Goal: Task Accomplishment & Management: Use online tool/utility

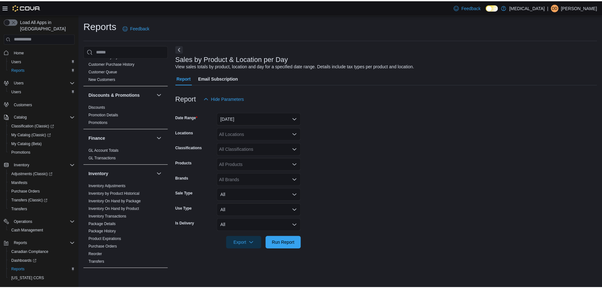
scroll to position [95, 0]
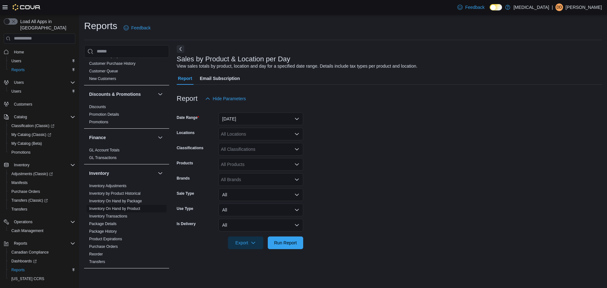
click at [121, 207] on link "Inventory On Hand by Product" at bounding box center [114, 208] width 51 height 4
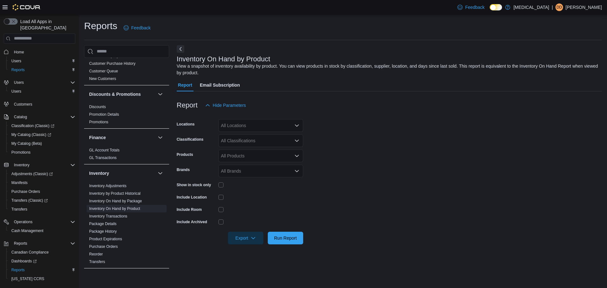
click at [243, 125] on div "All Locations" at bounding box center [260, 125] width 85 height 13
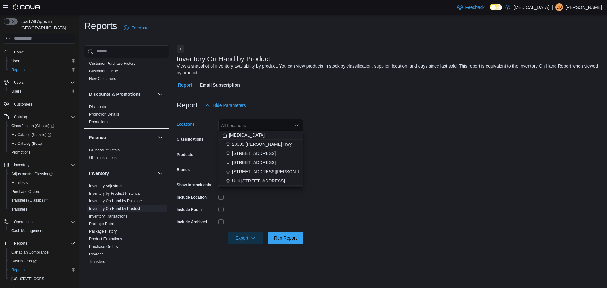
click at [248, 178] on span "Unit [STREET_ADDRESS]" at bounding box center [258, 181] width 53 height 6
click at [246, 196] on div at bounding box center [260, 197] width 85 height 5
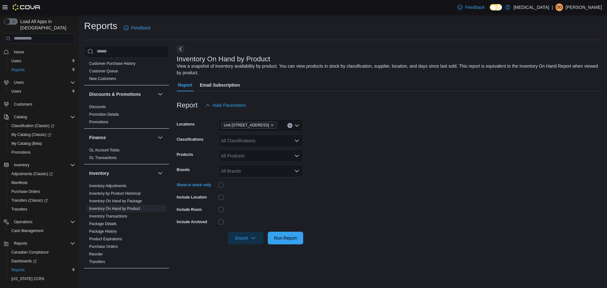
click at [235, 140] on div "All Classifications" at bounding box center [260, 140] width 85 height 13
click at [255, 167] on div "Pre-Roll" at bounding box center [260, 168] width 77 height 6
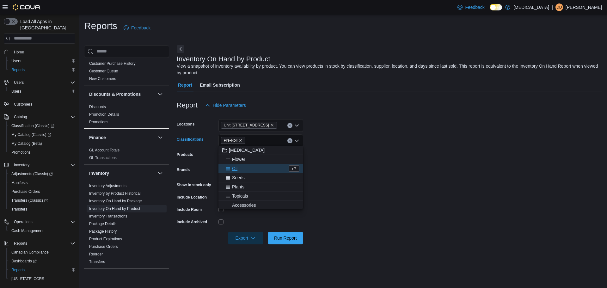
click at [358, 131] on form "Locations Unit [STREET_ADDRESS] Classifications Pre-Roll Combo box. Selected. P…" at bounding box center [389, 178] width 425 height 133
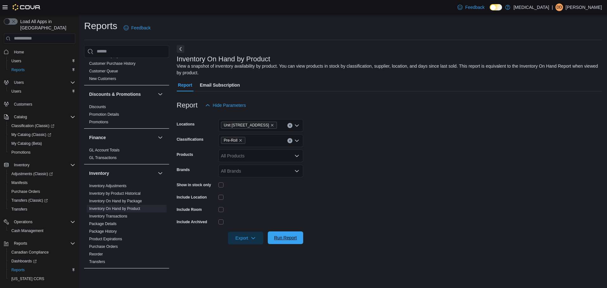
click at [293, 235] on span "Run Report" at bounding box center [285, 238] width 23 height 6
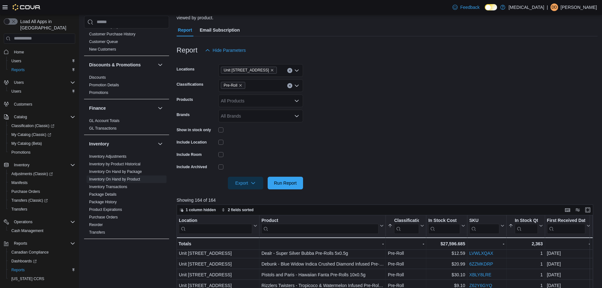
scroll to position [63, 0]
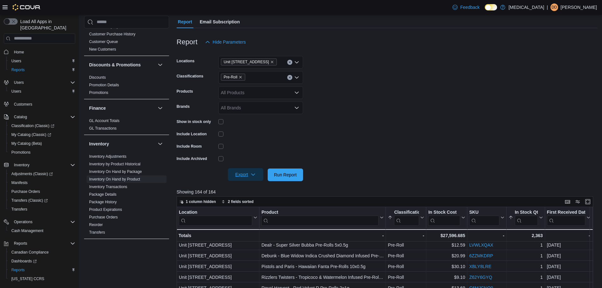
click at [246, 175] on span "Export" at bounding box center [246, 174] width 28 height 13
click at [253, 186] on span "Export to Excel" at bounding box center [247, 186] width 28 height 5
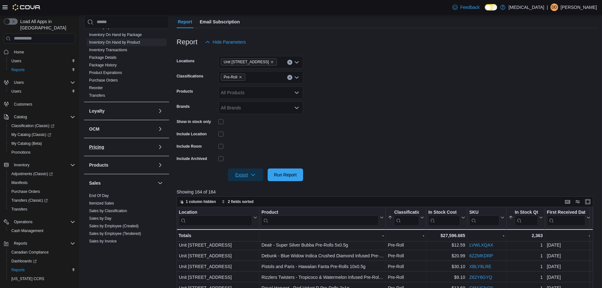
scroll to position [316, 0]
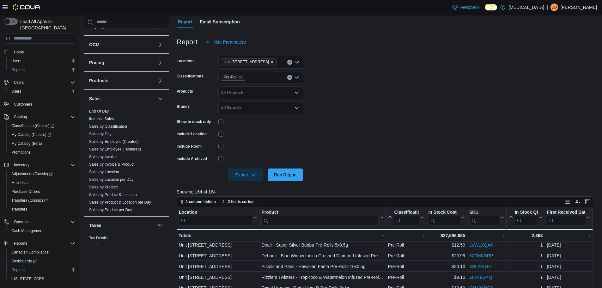
drag, startPoint x: 117, startPoint y: 180, endPoint x: 223, endPoint y: 161, distance: 107.4
click at [117, 180] on link "Sales by Location per Day" at bounding box center [111, 179] width 44 height 4
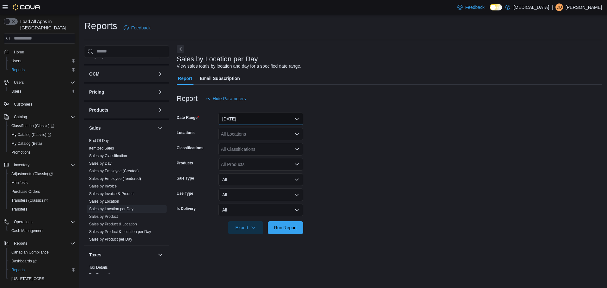
click at [244, 119] on button "[DATE]" at bounding box center [260, 119] width 85 height 13
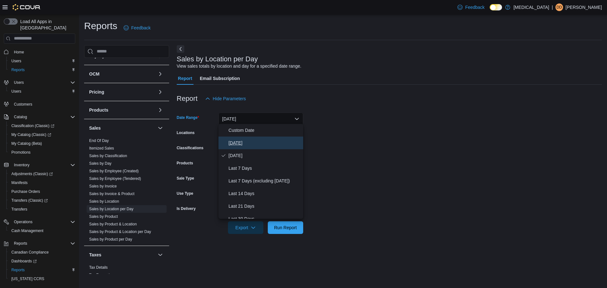
click at [238, 140] on span "[DATE]" at bounding box center [265, 143] width 72 height 8
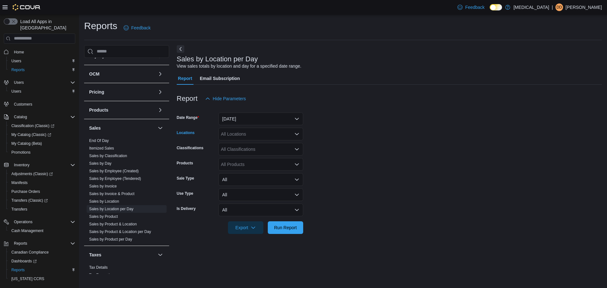
click at [235, 136] on div "All Locations" at bounding box center [260, 134] width 85 height 13
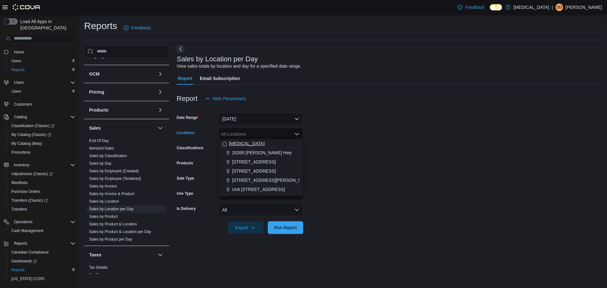
click at [236, 143] on span "[MEDICAL_DATA]" at bounding box center [247, 143] width 36 height 6
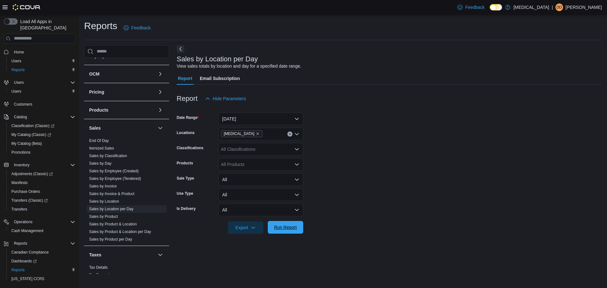
click at [286, 231] on span "Run Report" at bounding box center [286, 227] width 28 height 13
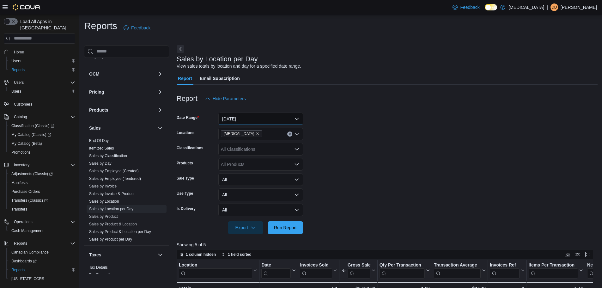
click at [241, 120] on button "[DATE]" at bounding box center [260, 119] width 85 height 13
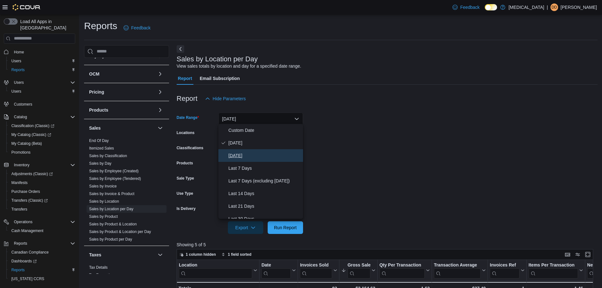
click at [241, 157] on span "[DATE]" at bounding box center [265, 156] width 72 height 8
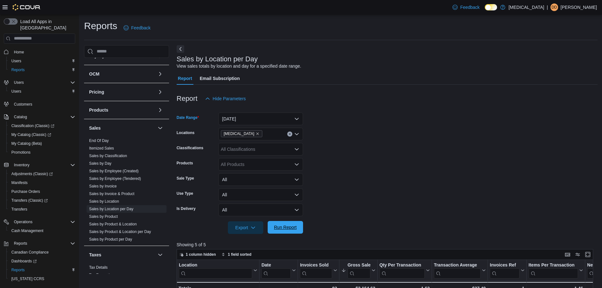
click at [295, 225] on span "Run Report" at bounding box center [285, 227] width 23 height 6
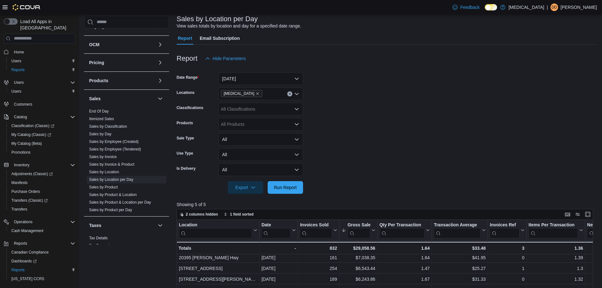
scroll to position [32, 0]
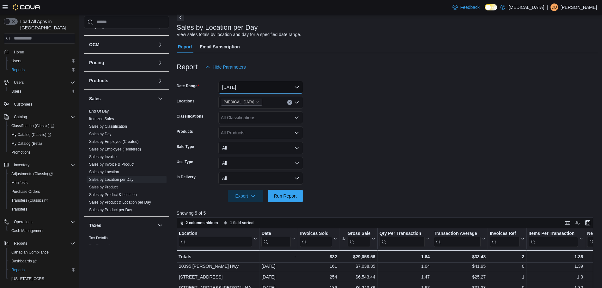
click at [250, 90] on button "[DATE]" at bounding box center [260, 87] width 85 height 13
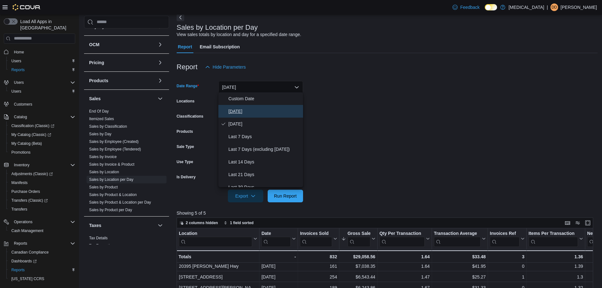
click at [247, 109] on span "[DATE]" at bounding box center [265, 112] width 72 height 8
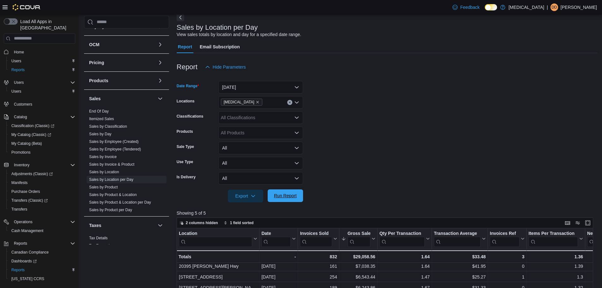
click at [286, 189] on span "Run Report" at bounding box center [286, 195] width 28 height 13
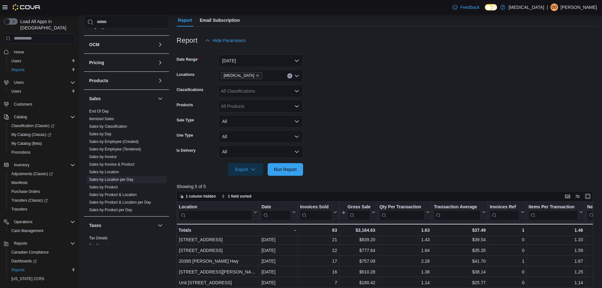
scroll to position [95, 0]
